Goal: Download file/media

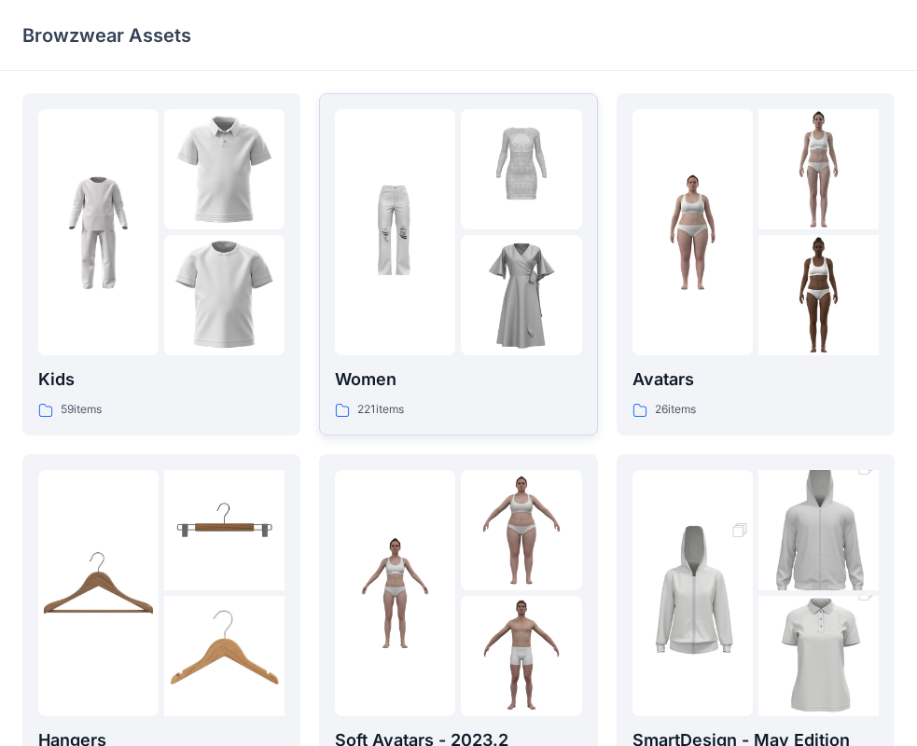
click at [453, 353] on div at bounding box center [395, 232] width 120 height 246
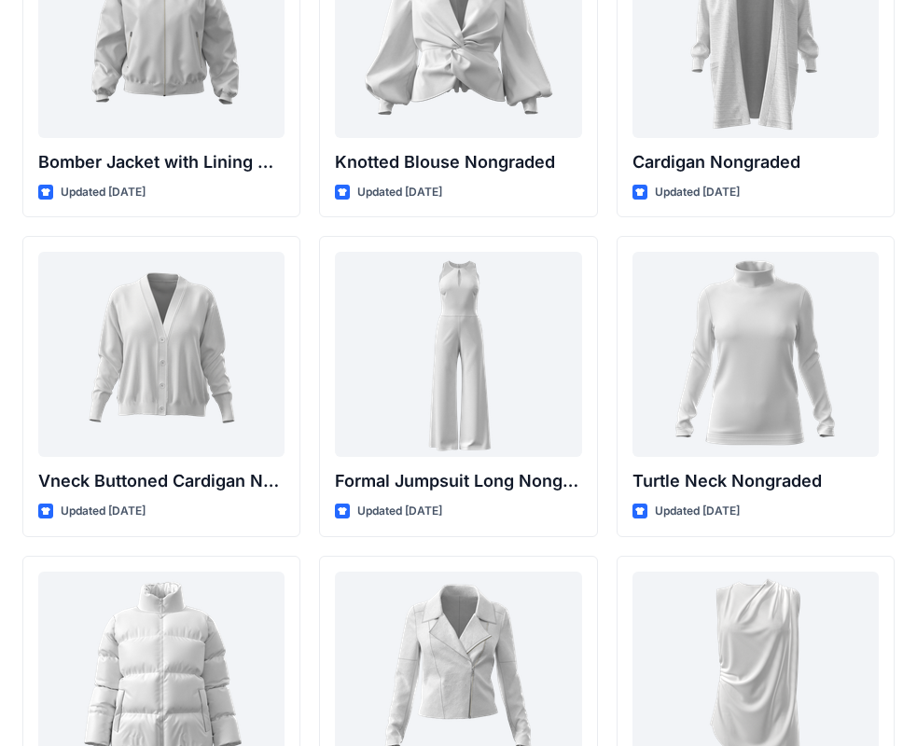
scroll to position [17403, 0]
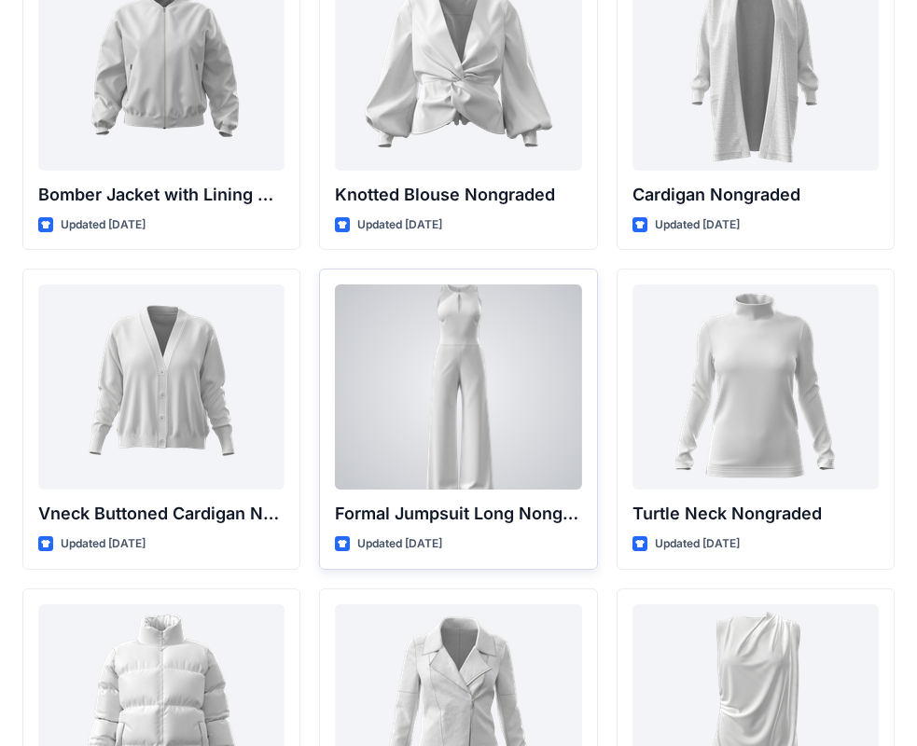
click at [437, 375] on div at bounding box center [458, 387] width 246 height 205
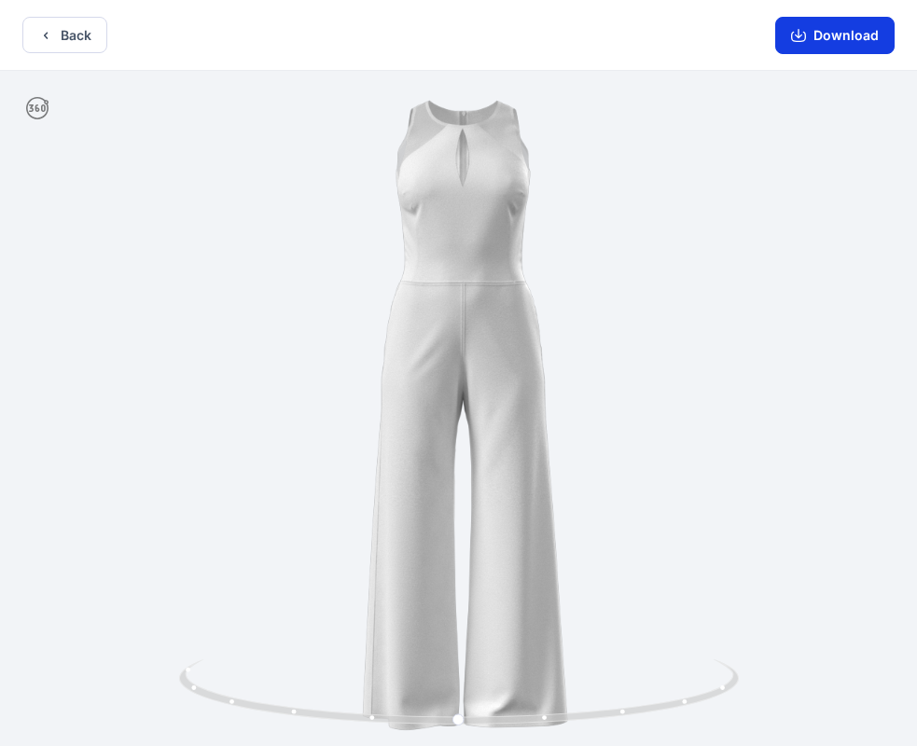
click at [834, 36] on button "Download" at bounding box center [834, 35] width 119 height 37
click at [60, 29] on button "Back" at bounding box center [64, 35] width 85 height 36
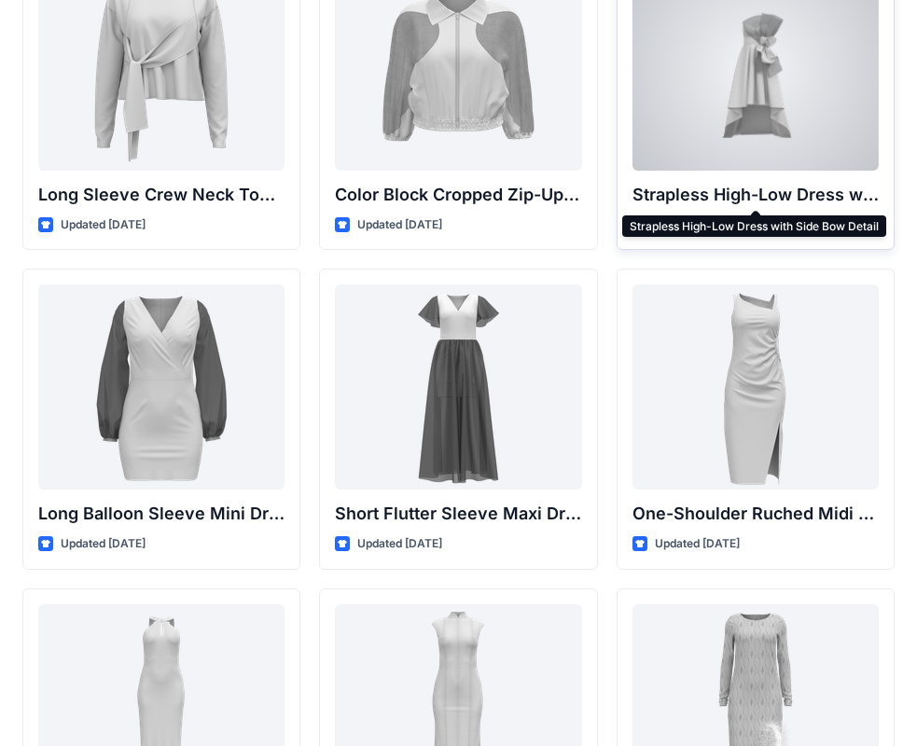
scroll to position [467, 0]
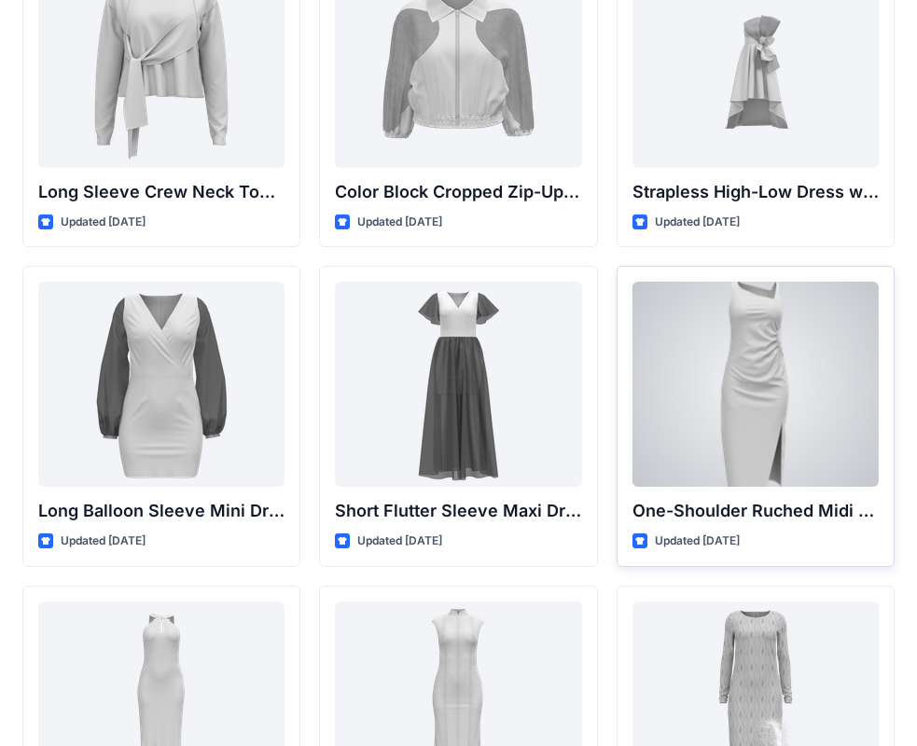
click at [738, 380] on div at bounding box center [756, 384] width 246 height 205
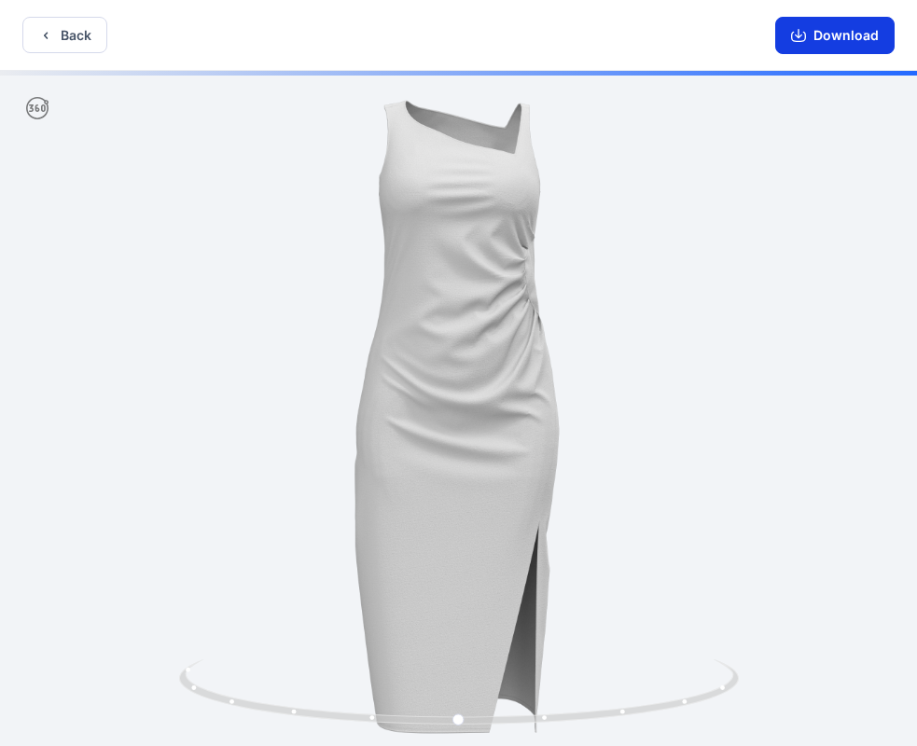
click at [872, 40] on button "Download" at bounding box center [834, 35] width 119 height 37
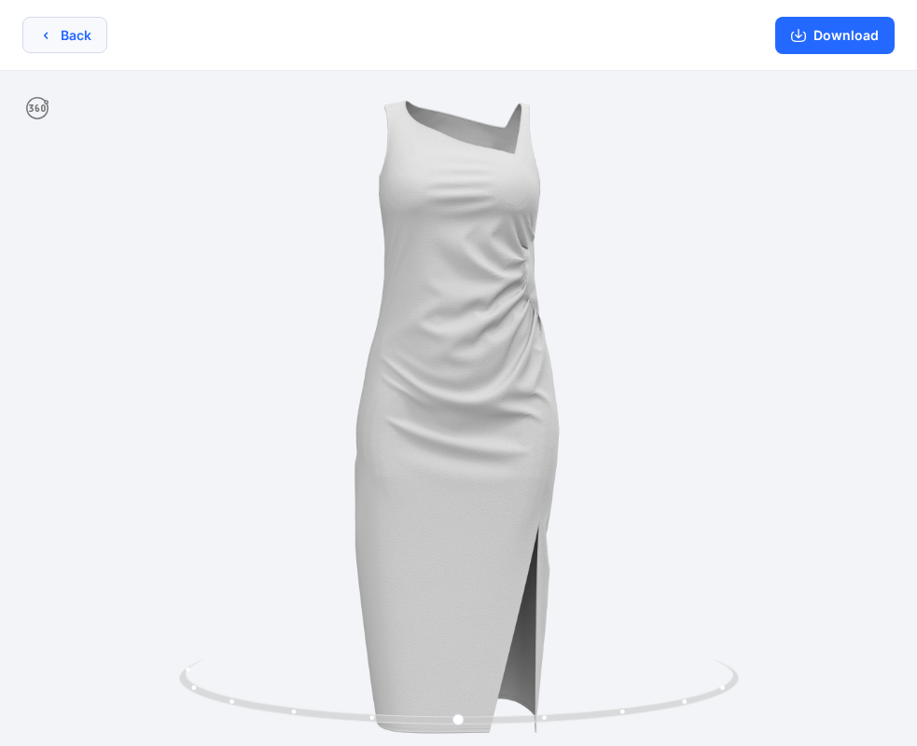
click at [95, 34] on button "Back" at bounding box center [64, 35] width 85 height 36
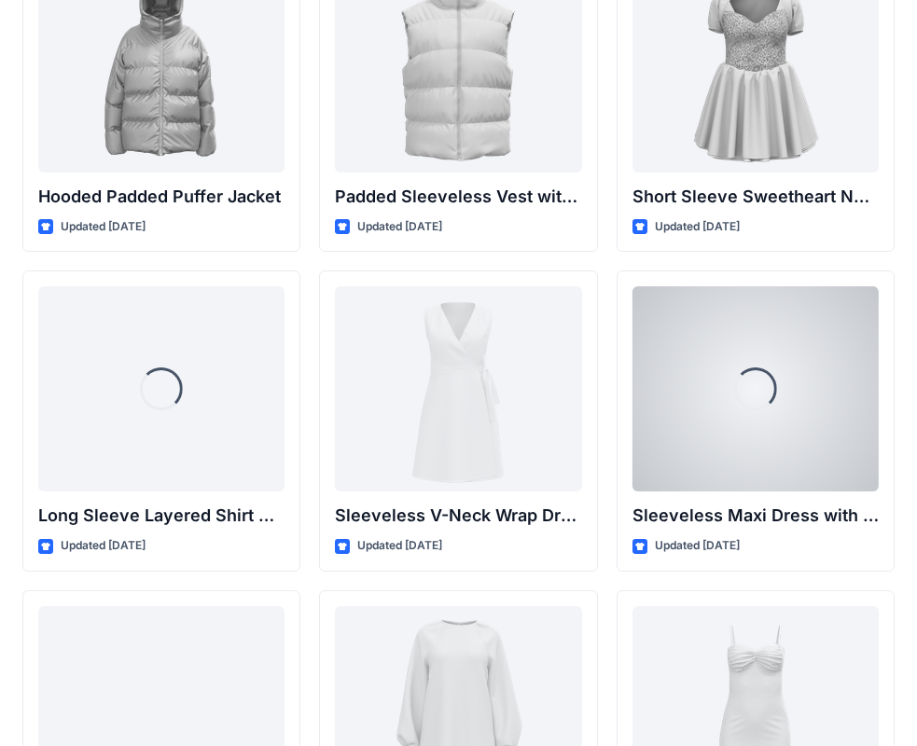
scroll to position [2441, 0]
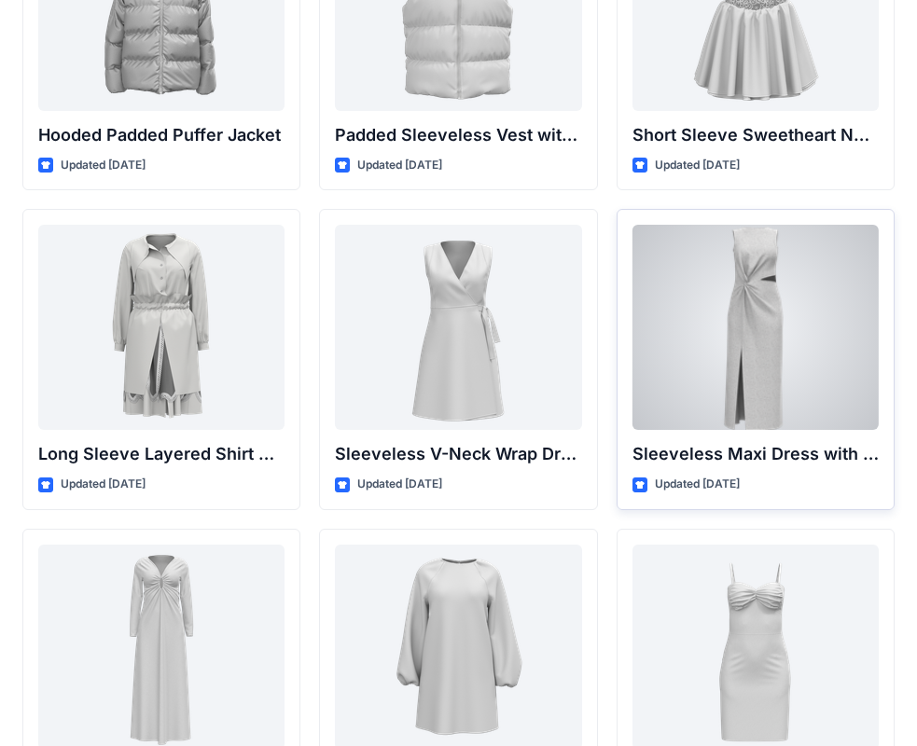
click at [804, 342] on div at bounding box center [756, 327] width 246 height 205
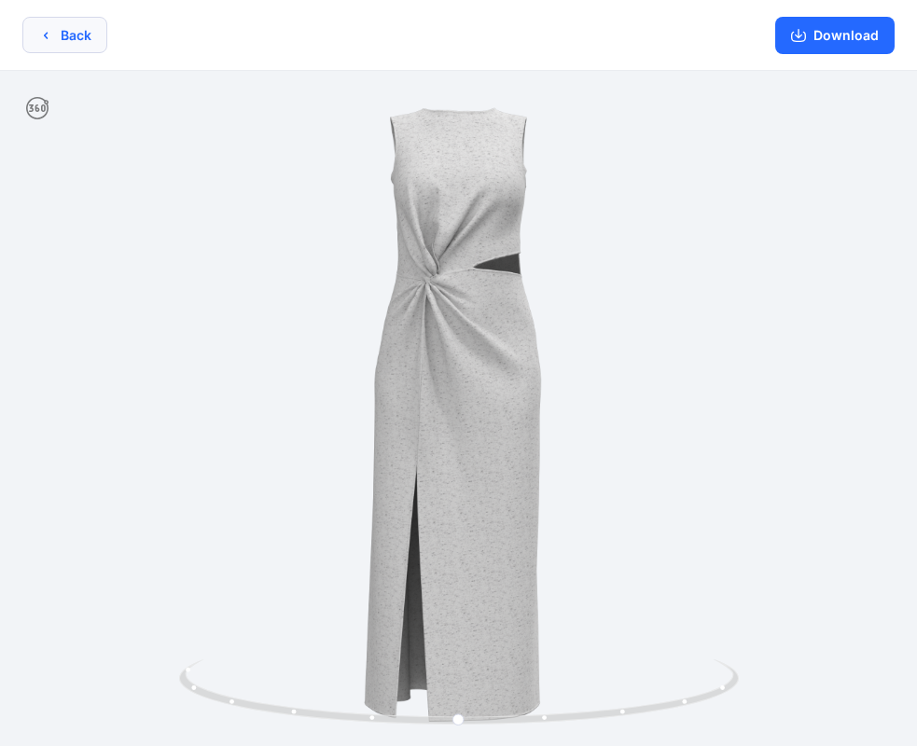
click at [96, 36] on button "Back" at bounding box center [64, 35] width 85 height 36
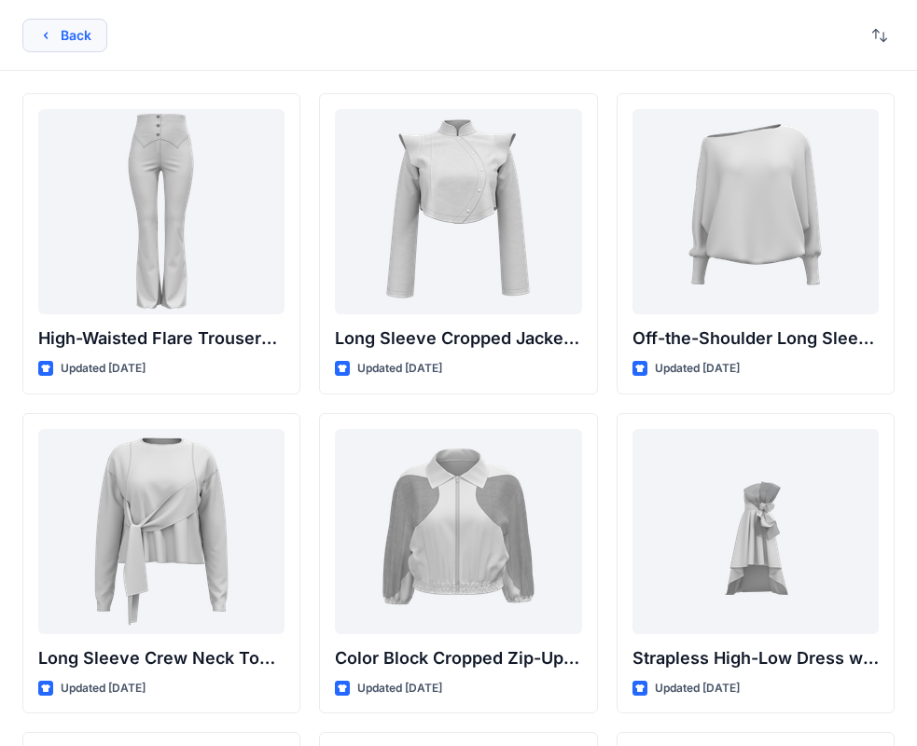
click at [47, 21] on button "Back" at bounding box center [64, 36] width 85 height 34
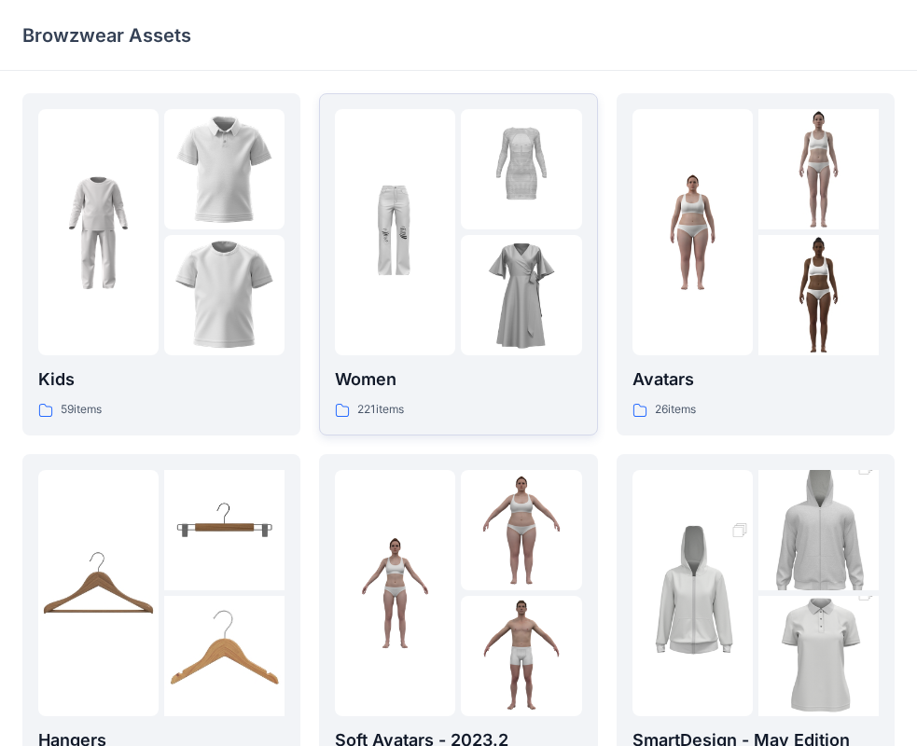
click at [529, 359] on div "Women 221 items" at bounding box center [458, 264] width 246 height 311
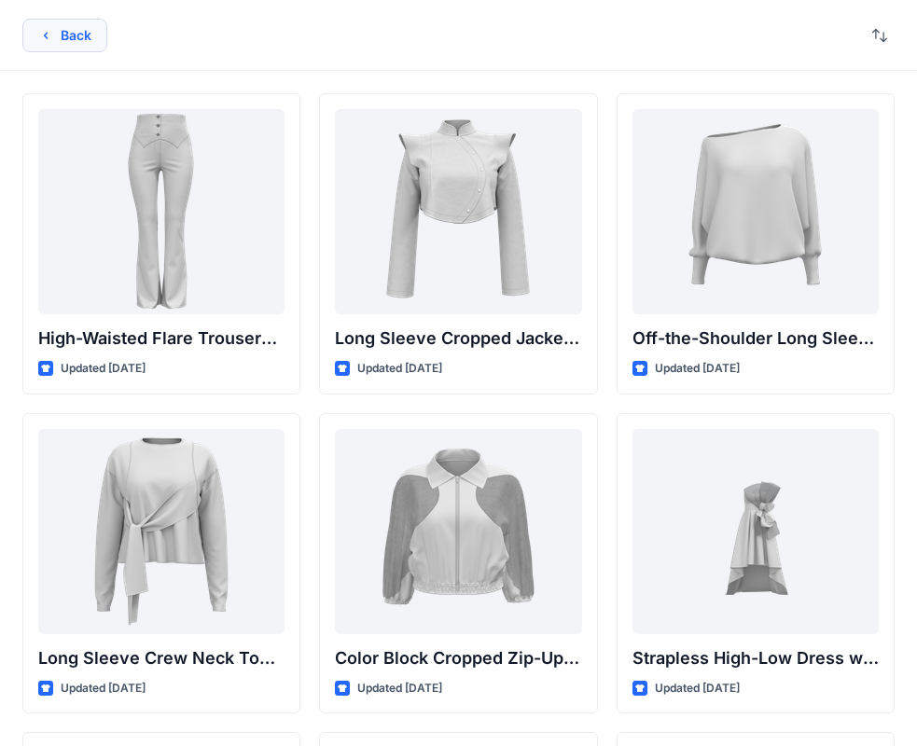
click at [72, 30] on button "Back" at bounding box center [64, 36] width 85 height 34
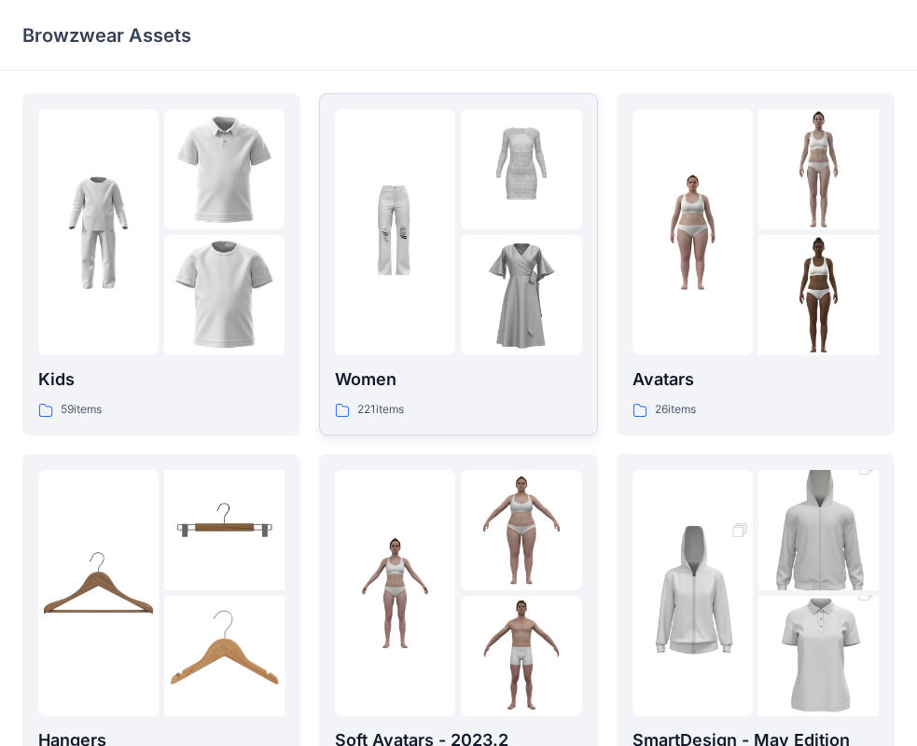
click at [458, 249] on div at bounding box center [458, 232] width 246 height 246
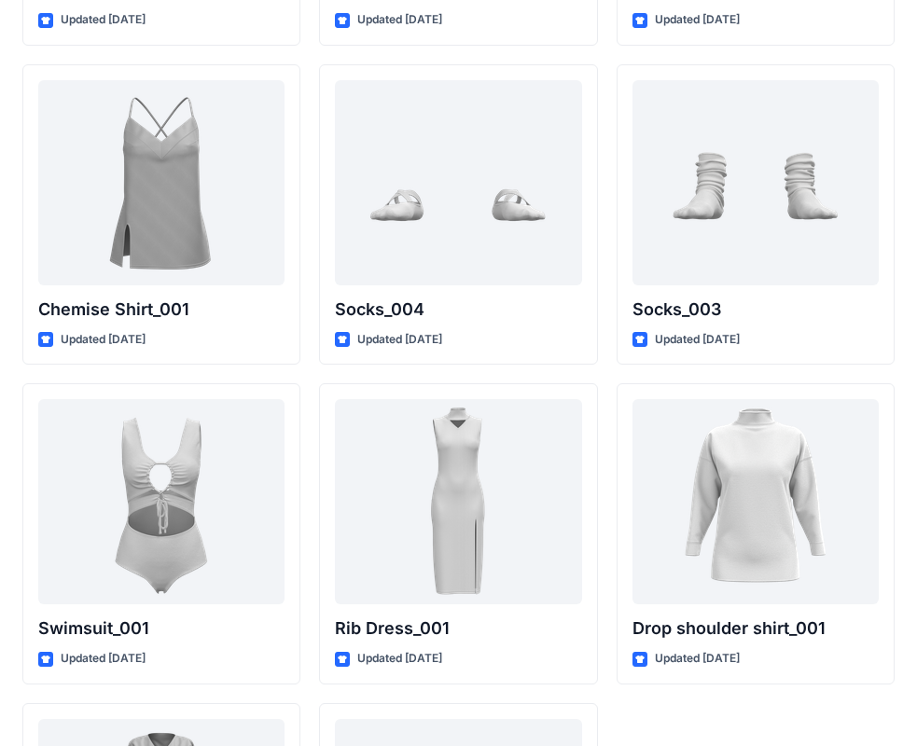
scroll to position [22566, 0]
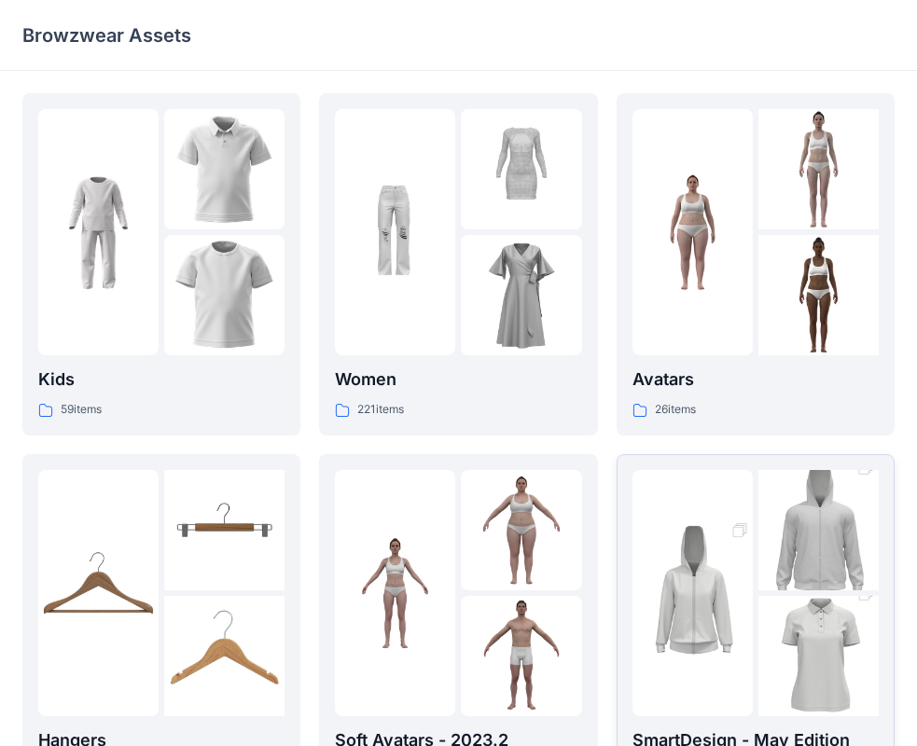
click at [737, 635] on img at bounding box center [693, 593] width 120 height 181
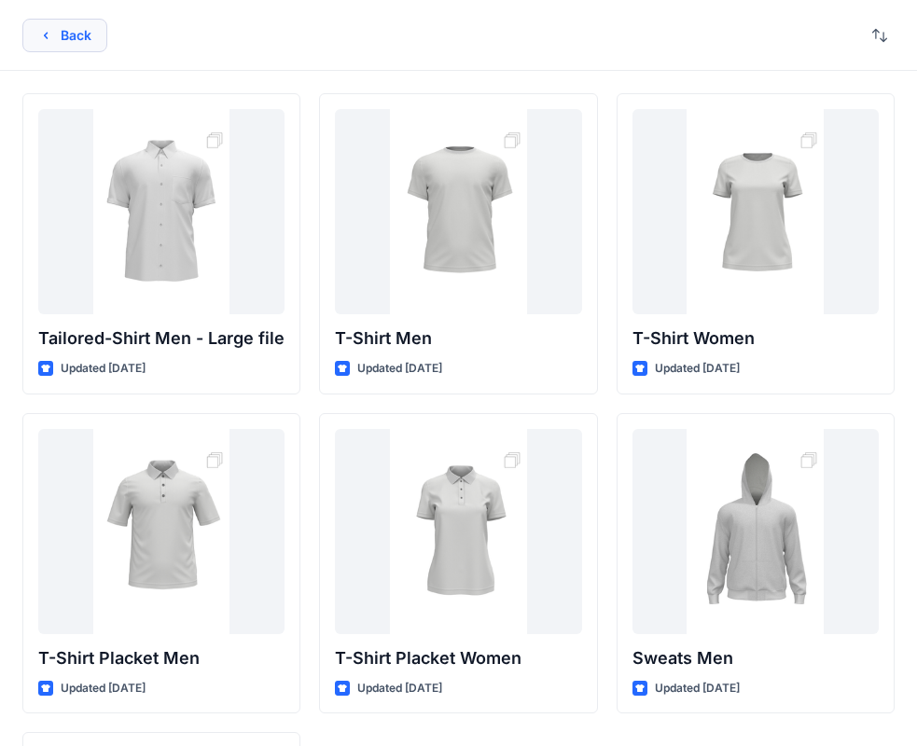
click at [87, 30] on button "Back" at bounding box center [64, 36] width 85 height 34
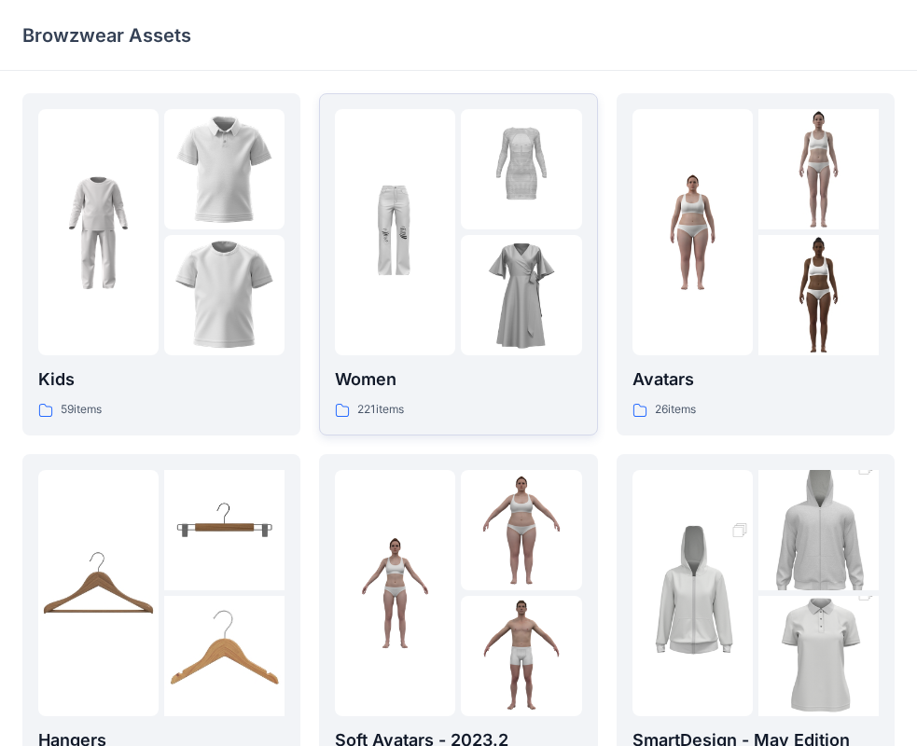
click at [521, 308] on img at bounding box center [521, 295] width 120 height 120
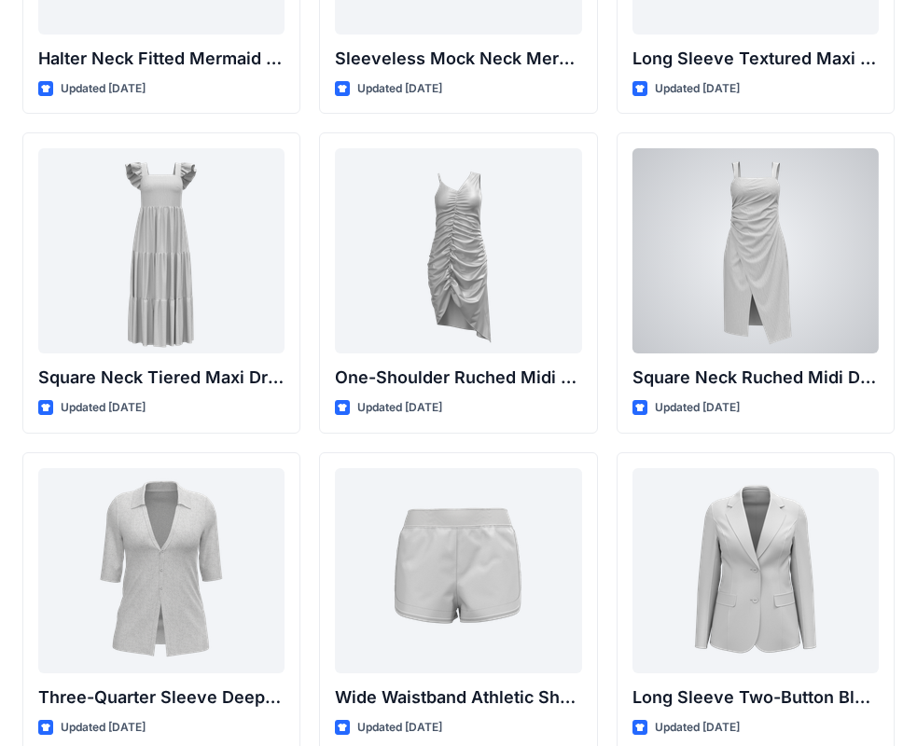
scroll to position [1256, 0]
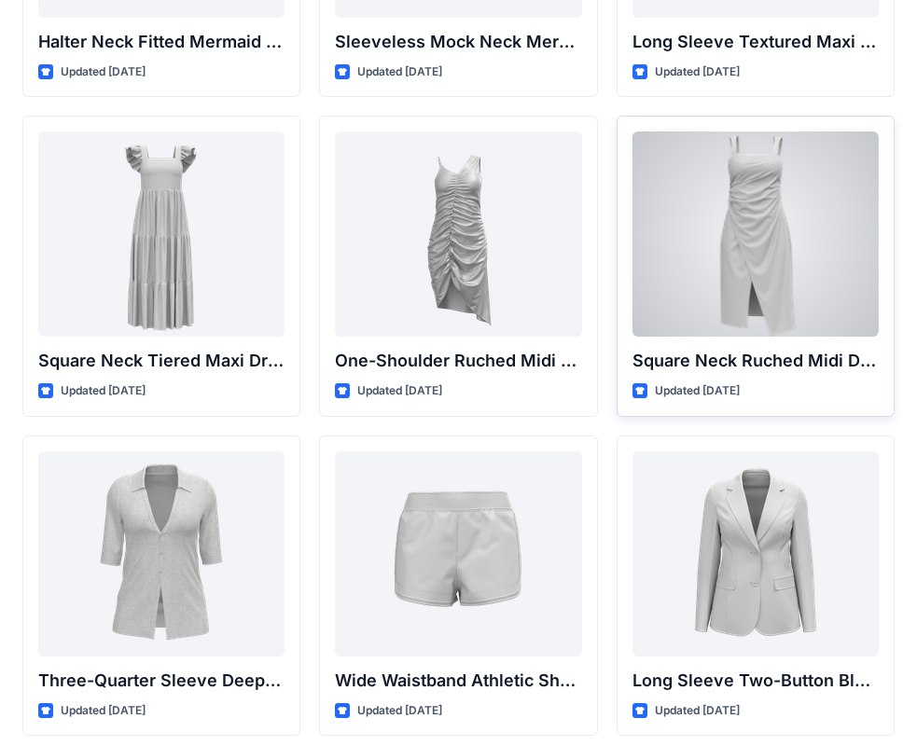
click at [767, 221] on div at bounding box center [756, 234] width 246 height 205
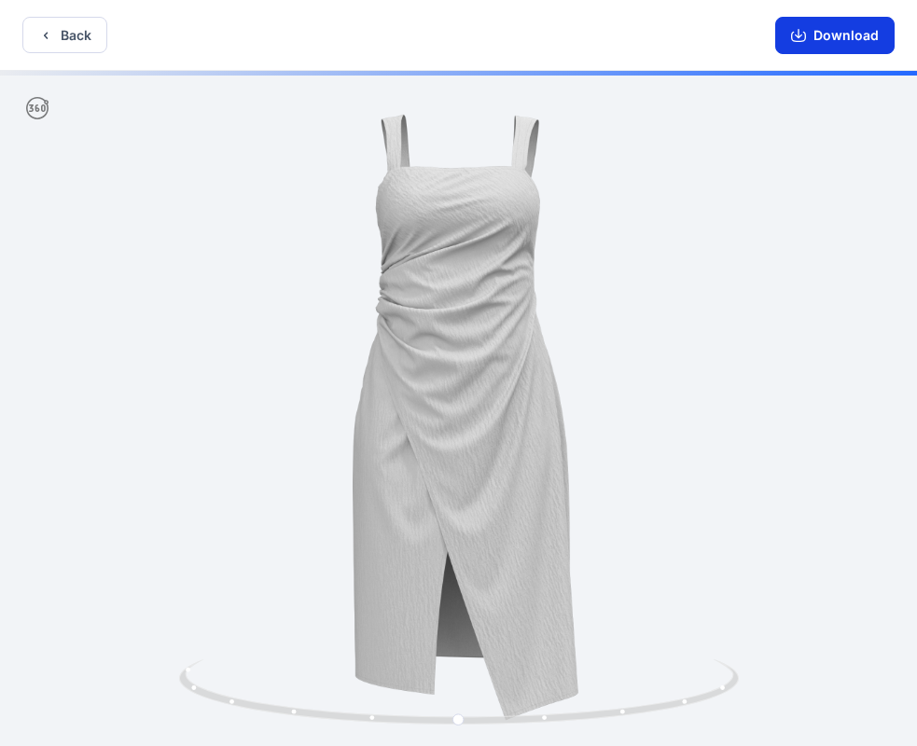
click at [840, 41] on button "Download" at bounding box center [834, 35] width 119 height 37
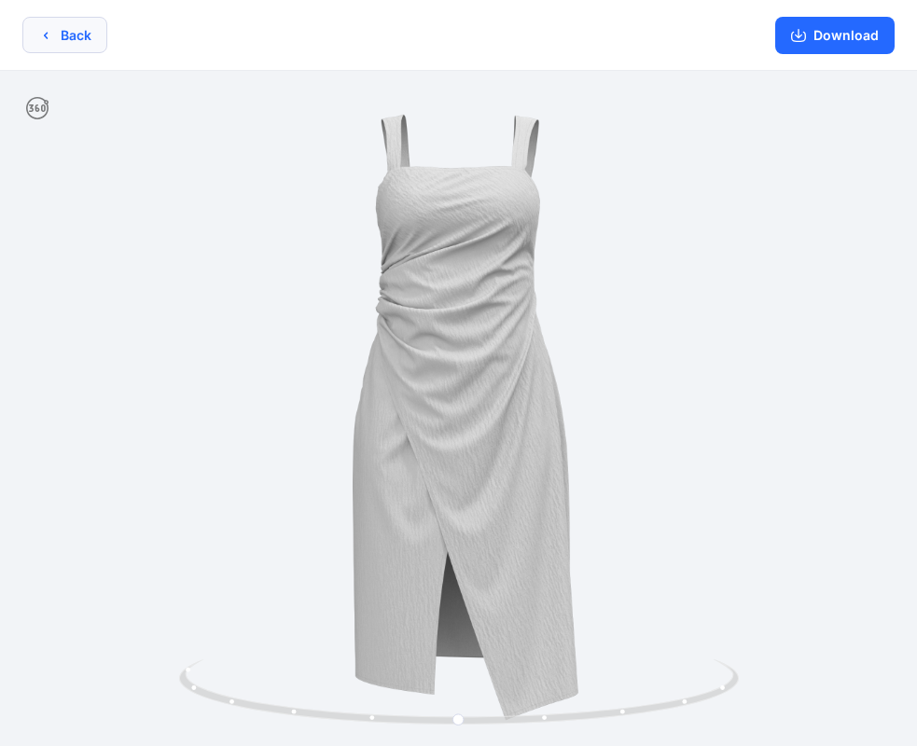
click at [92, 41] on button "Back" at bounding box center [64, 35] width 85 height 36
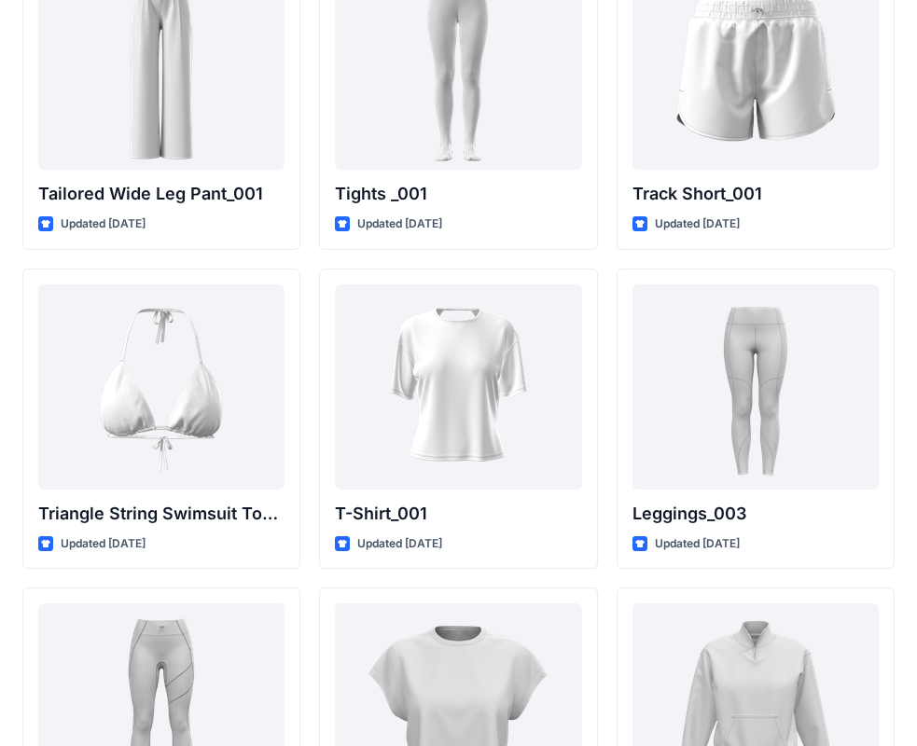
scroll to position [21228, 0]
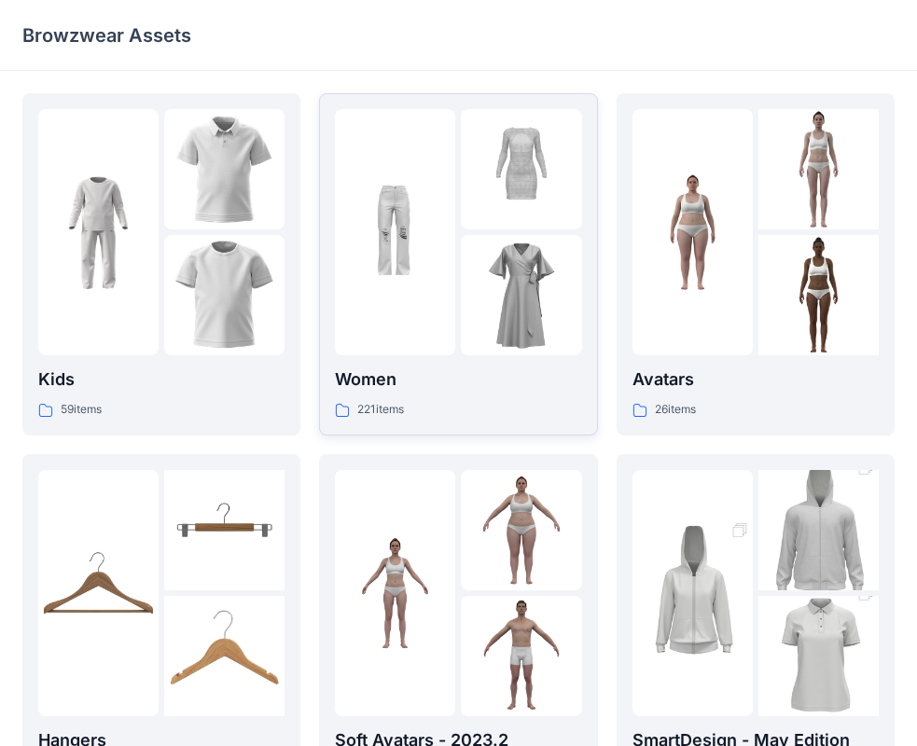
click at [449, 305] on div at bounding box center [395, 232] width 120 height 246
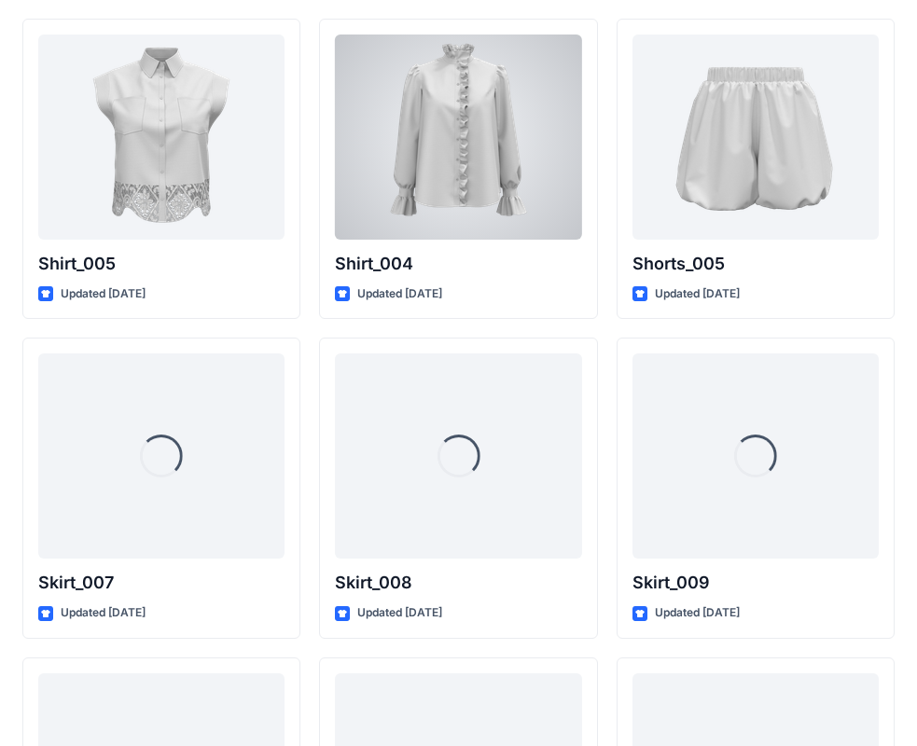
scroll to position [8833, 0]
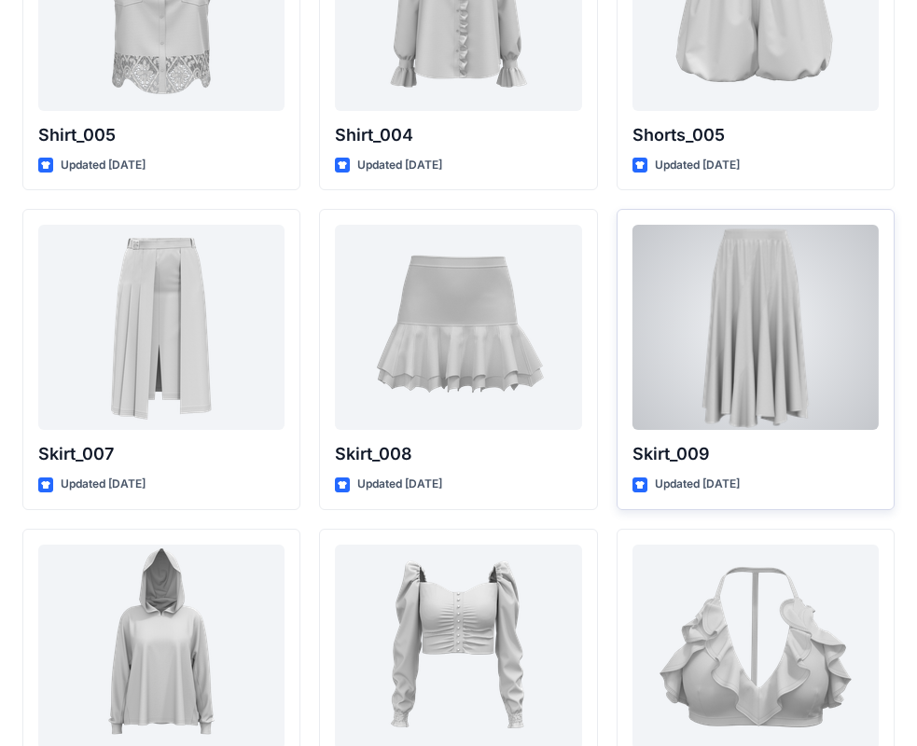
click at [845, 345] on div at bounding box center [756, 327] width 246 height 205
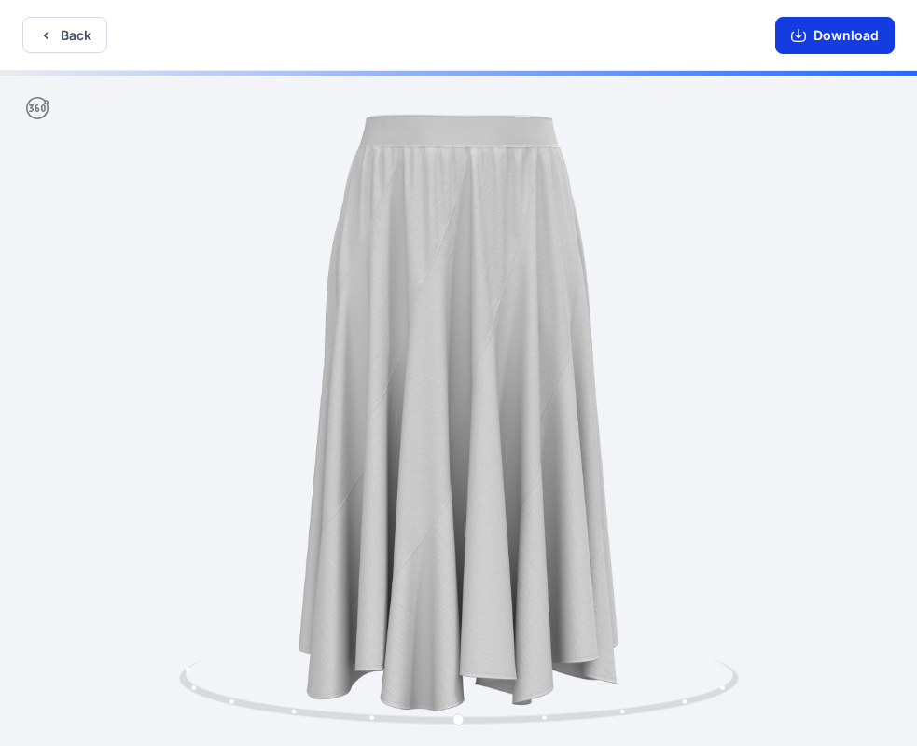
click at [872, 45] on button "Download" at bounding box center [834, 35] width 119 height 37
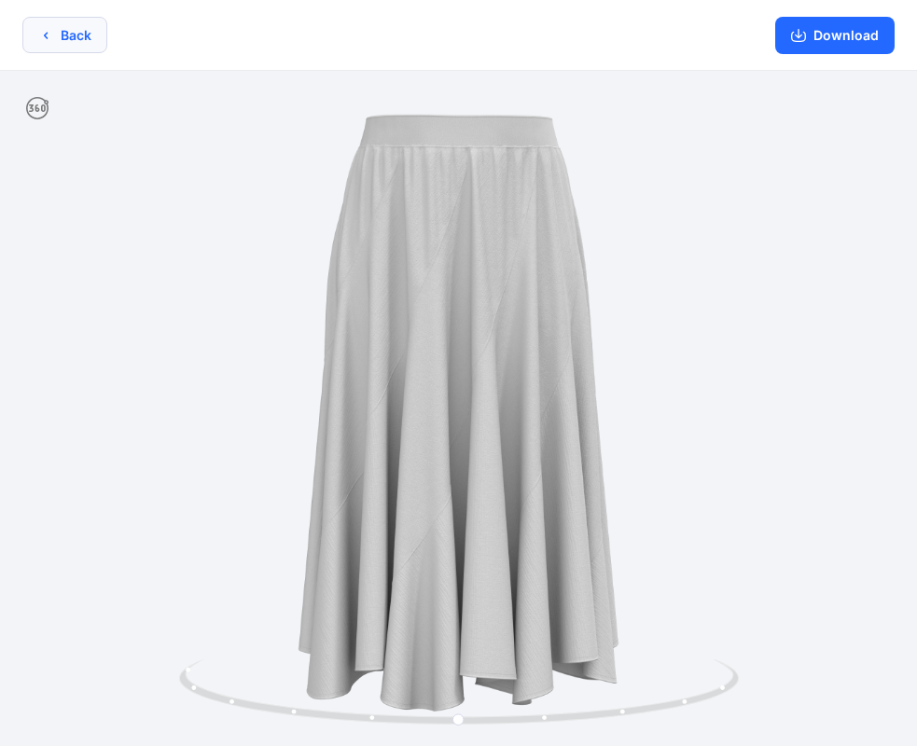
click at [41, 47] on button "Back" at bounding box center [64, 35] width 85 height 36
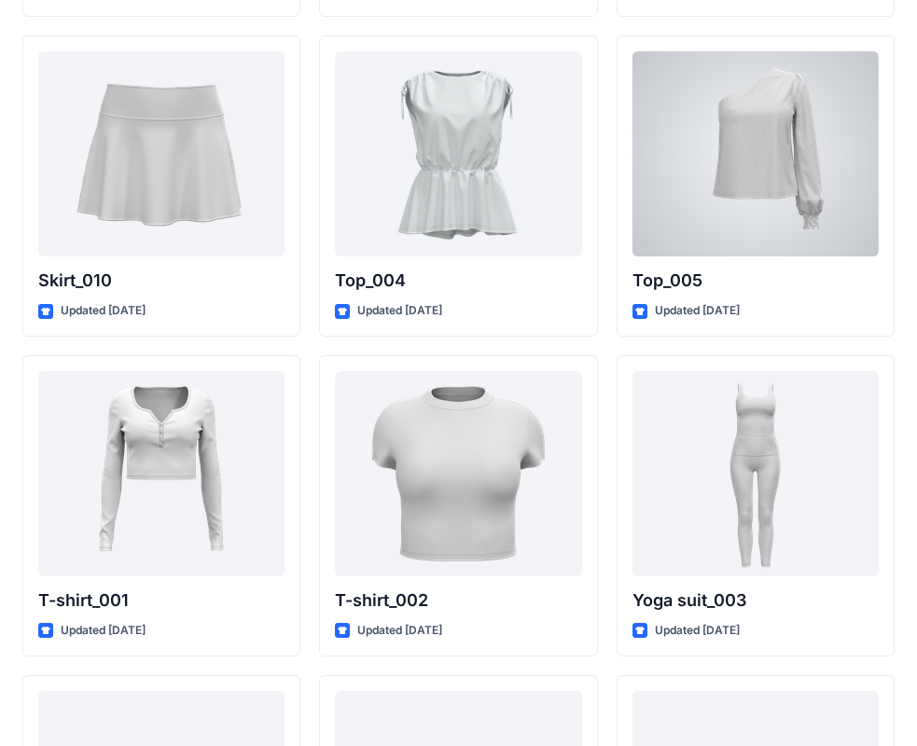
scroll to position [9552, 0]
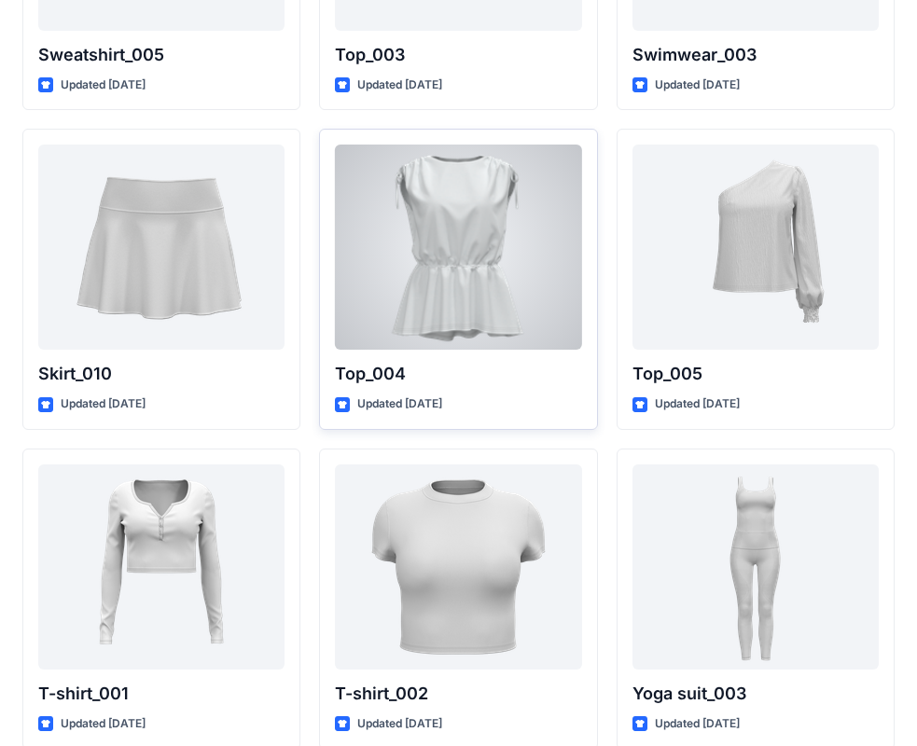
click at [486, 289] on div at bounding box center [458, 247] width 246 height 205
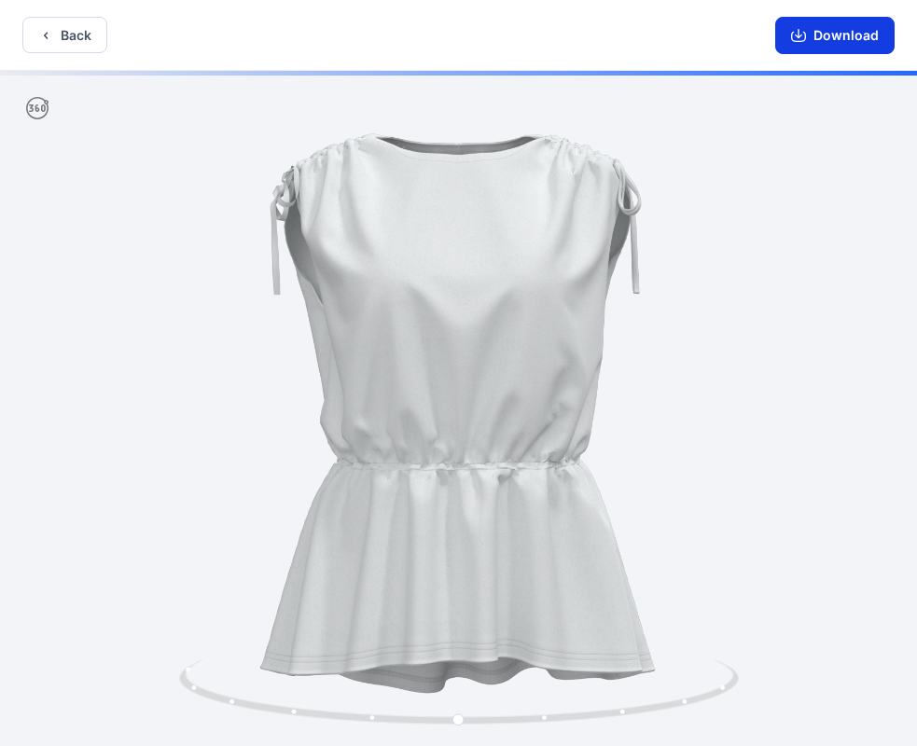
click at [854, 31] on button "Download" at bounding box center [834, 35] width 119 height 37
